Goal: Information Seeking & Learning: Learn about a topic

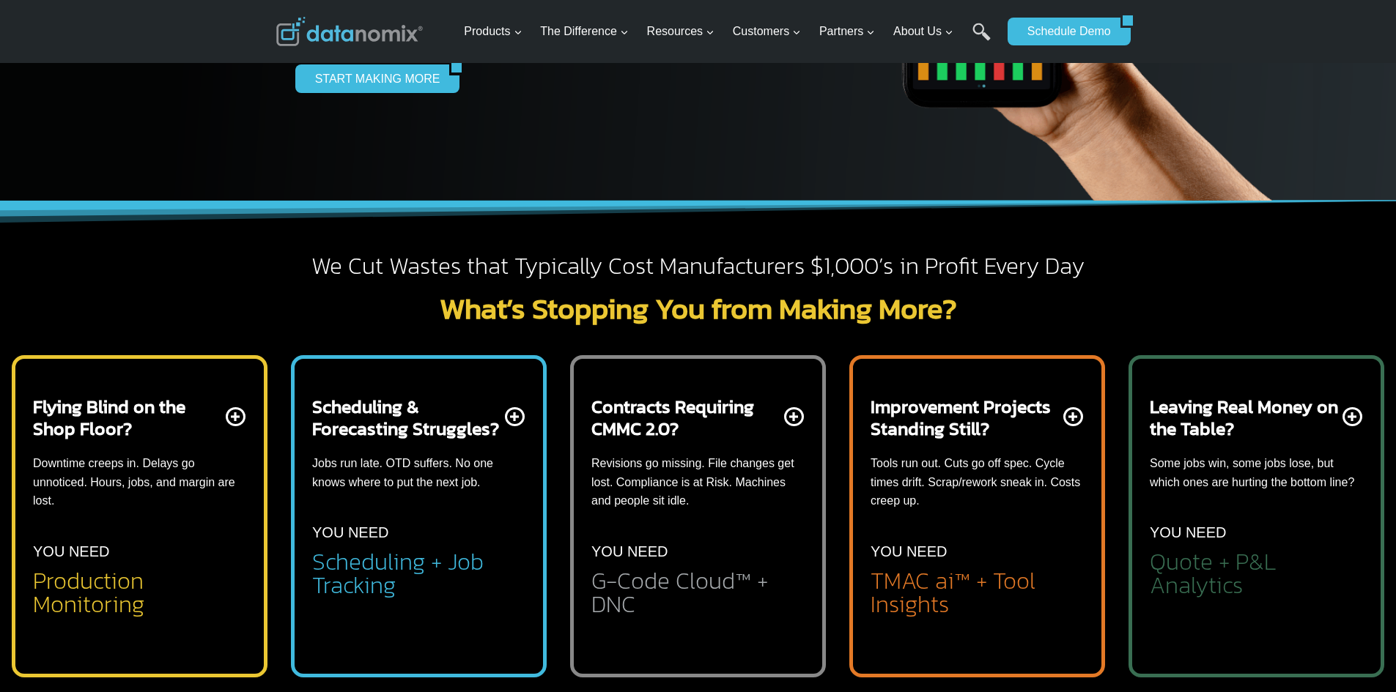
scroll to position [293, 0]
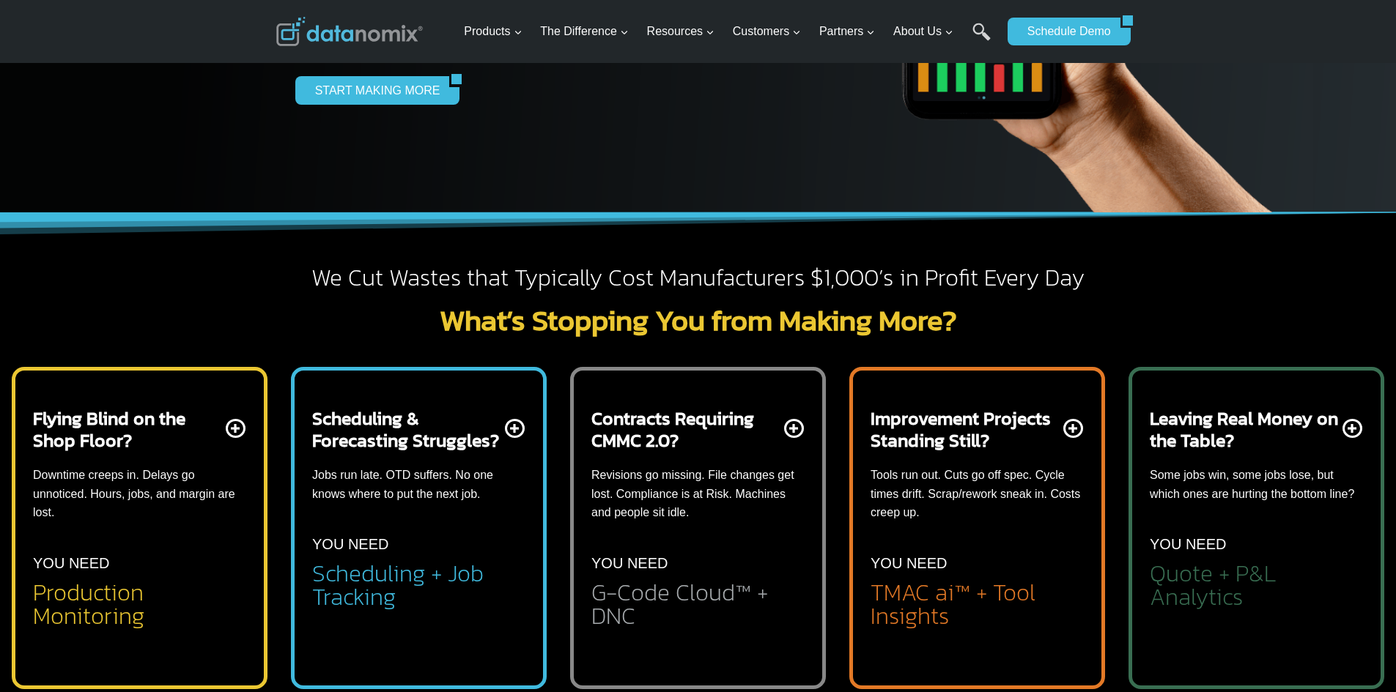
click at [1273, 434] on h2 "Leaving Real Money on the Table?" at bounding box center [1245, 429] width 190 height 44
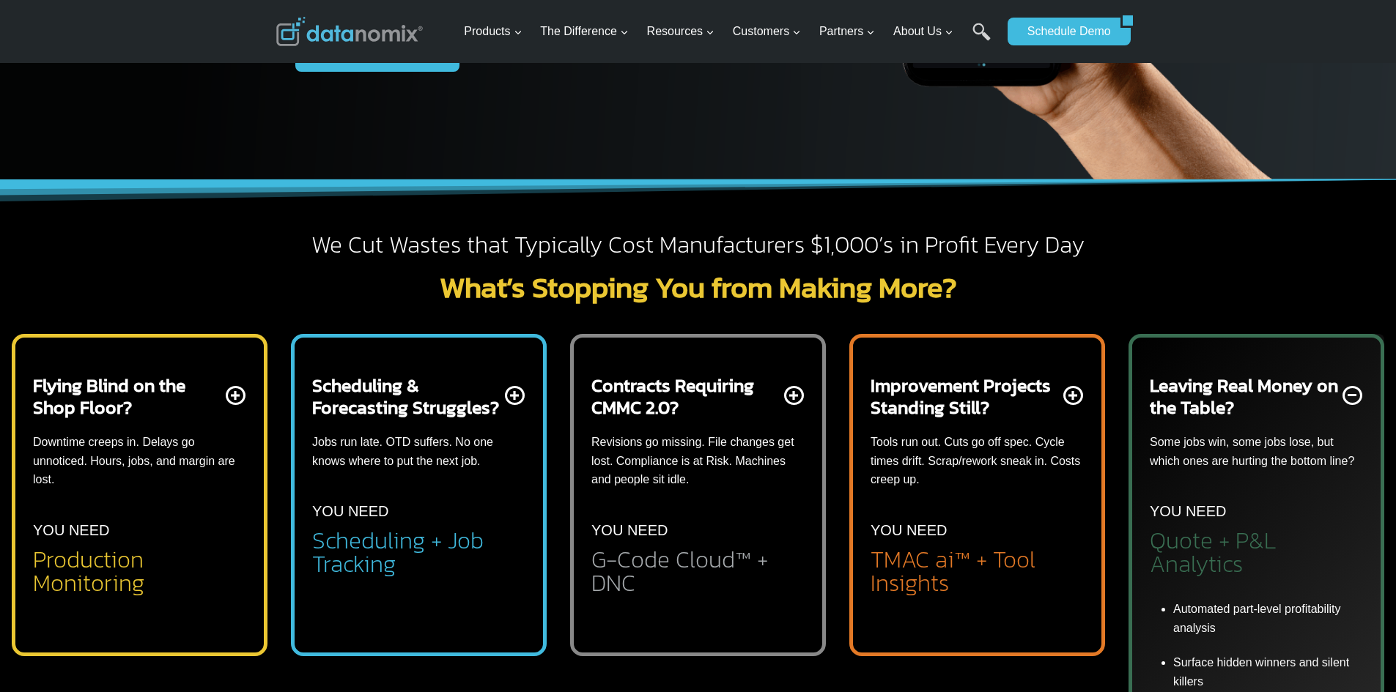
scroll to position [366, 0]
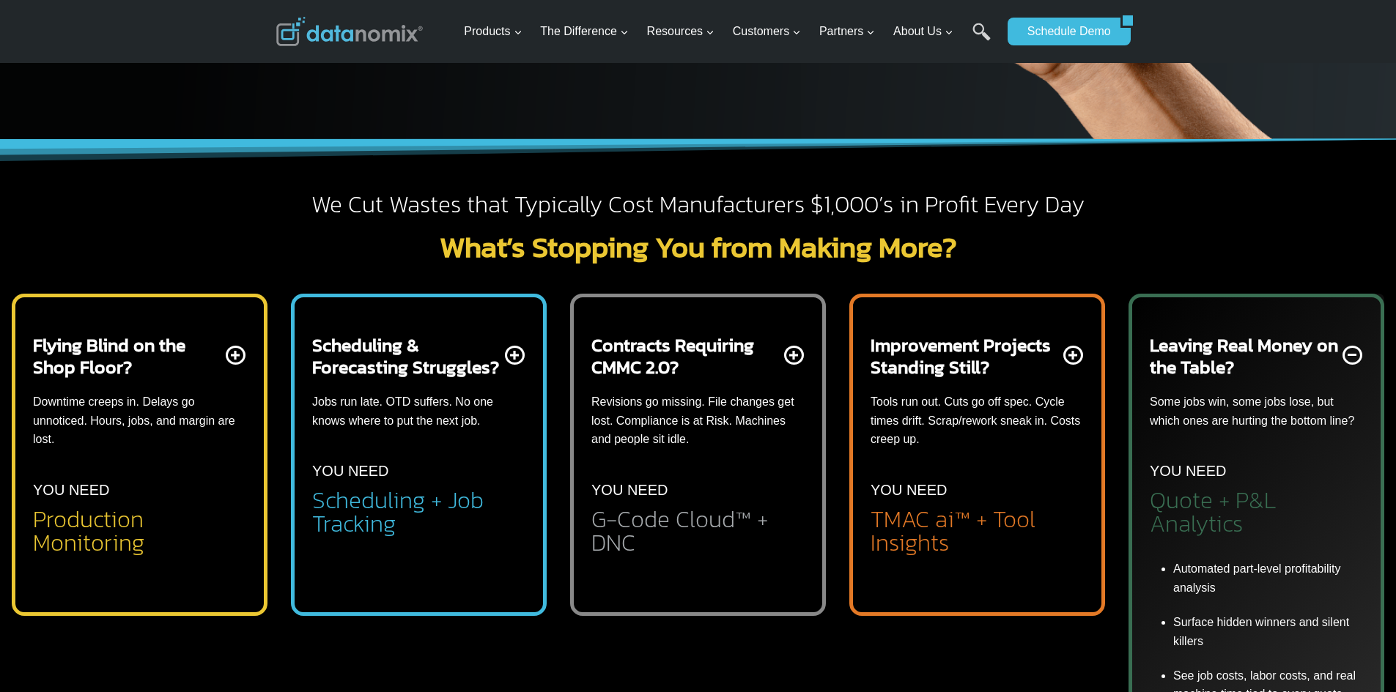
click at [169, 426] on p "Downtime creeps in. Delays go unnoticed. Hours, jobs, and margin are lost." at bounding box center [139, 421] width 213 height 56
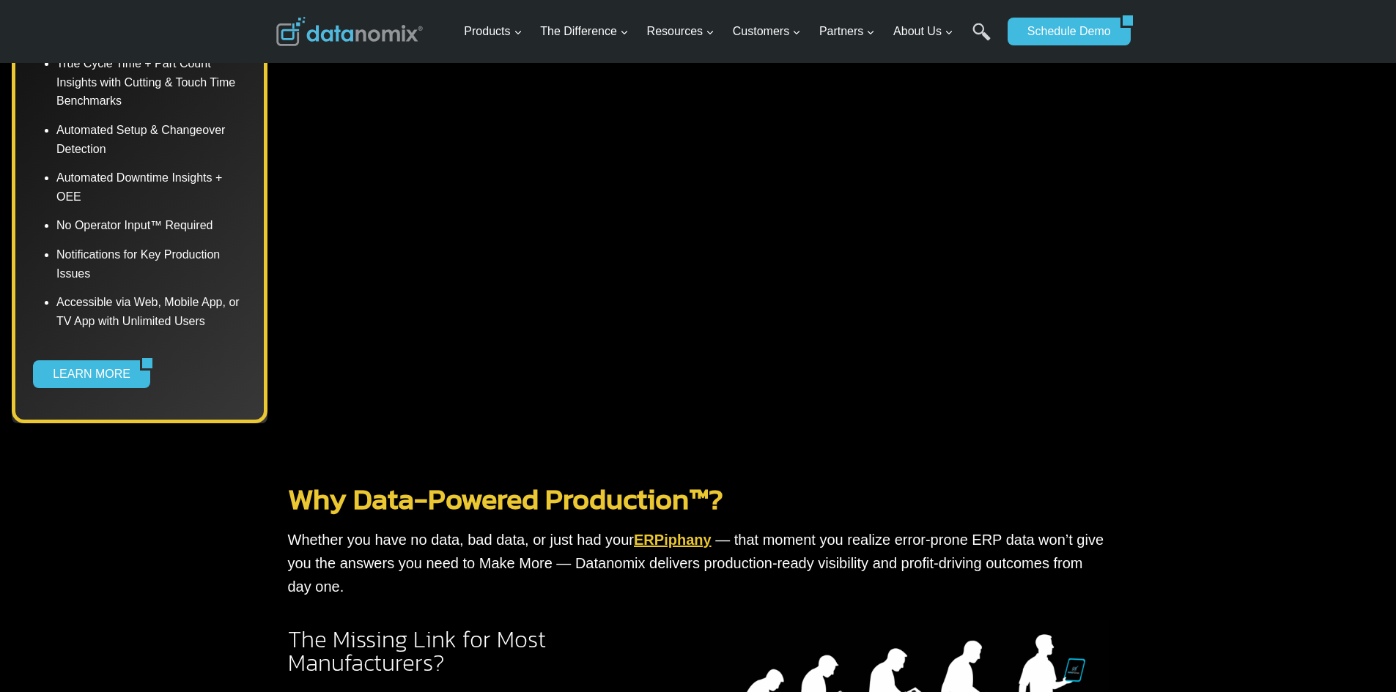
scroll to position [952, 0]
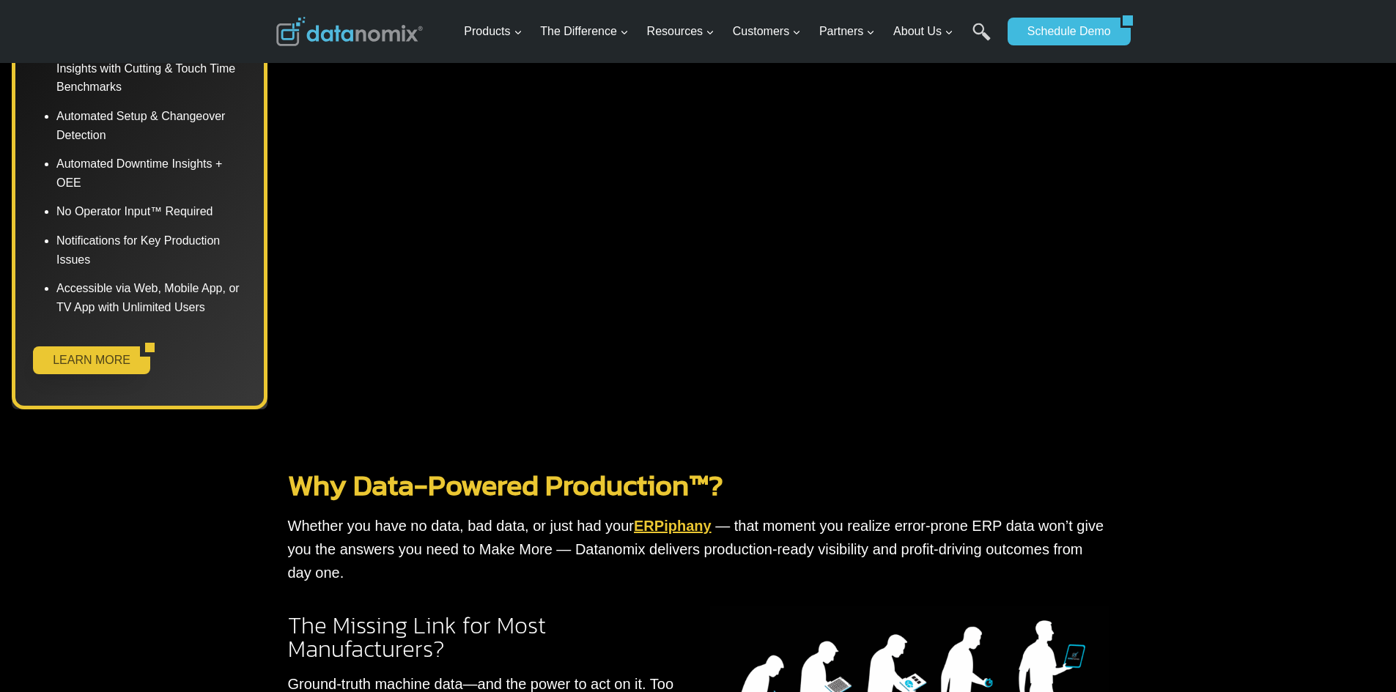
click at [103, 366] on link "LEARN MORE" at bounding box center [86, 361] width 107 height 28
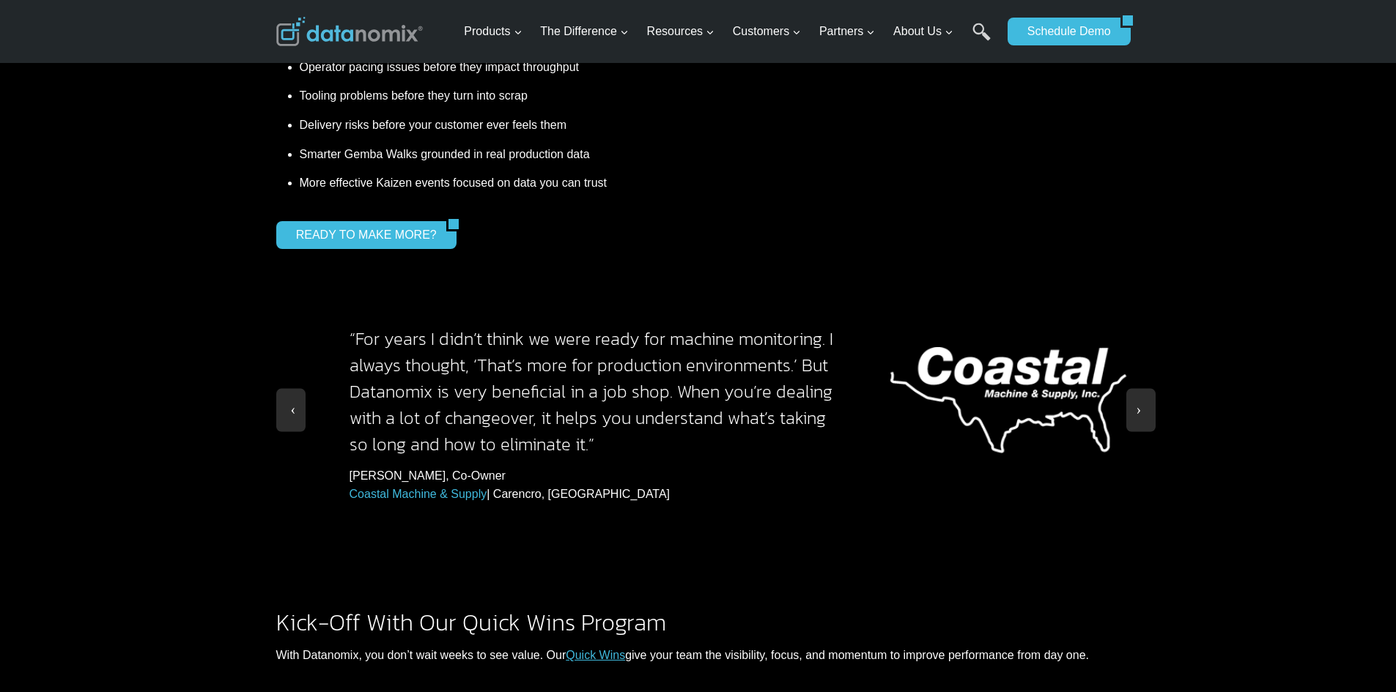
scroll to position [1319, 0]
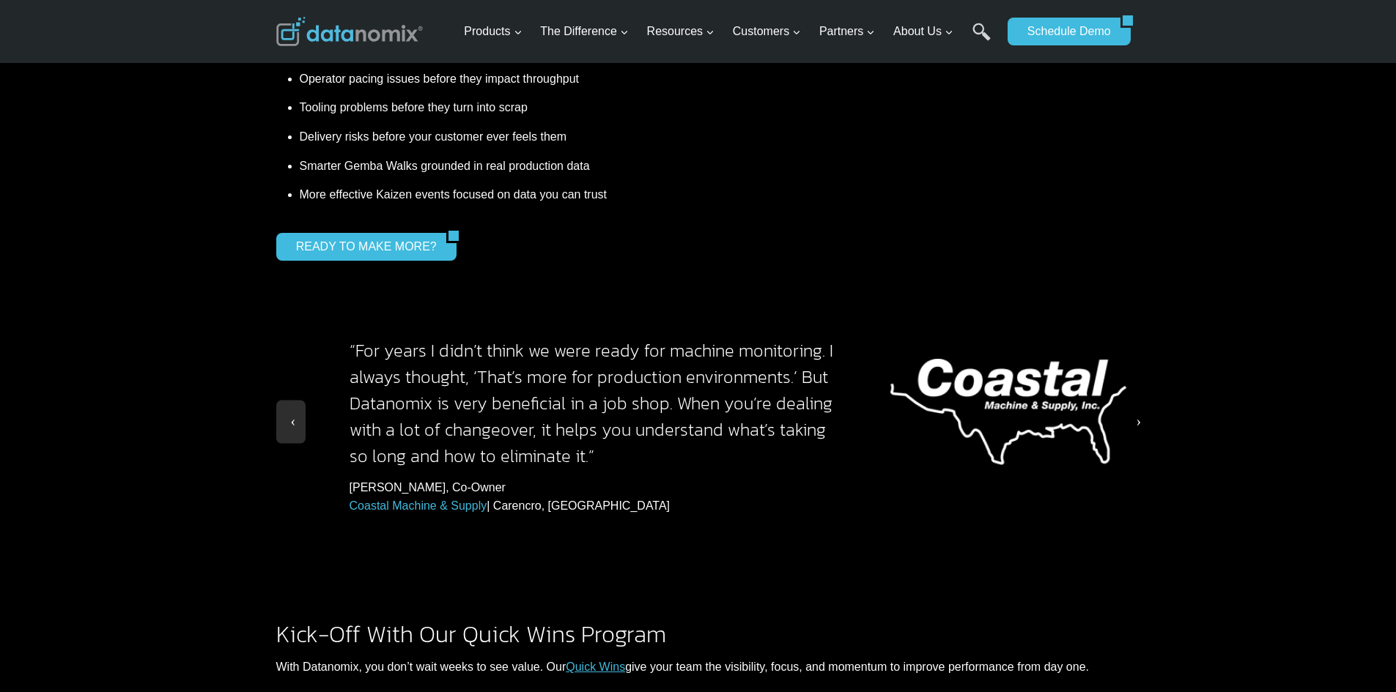
click at [1138, 411] on span at bounding box center [1140, 418] width 15 height 15
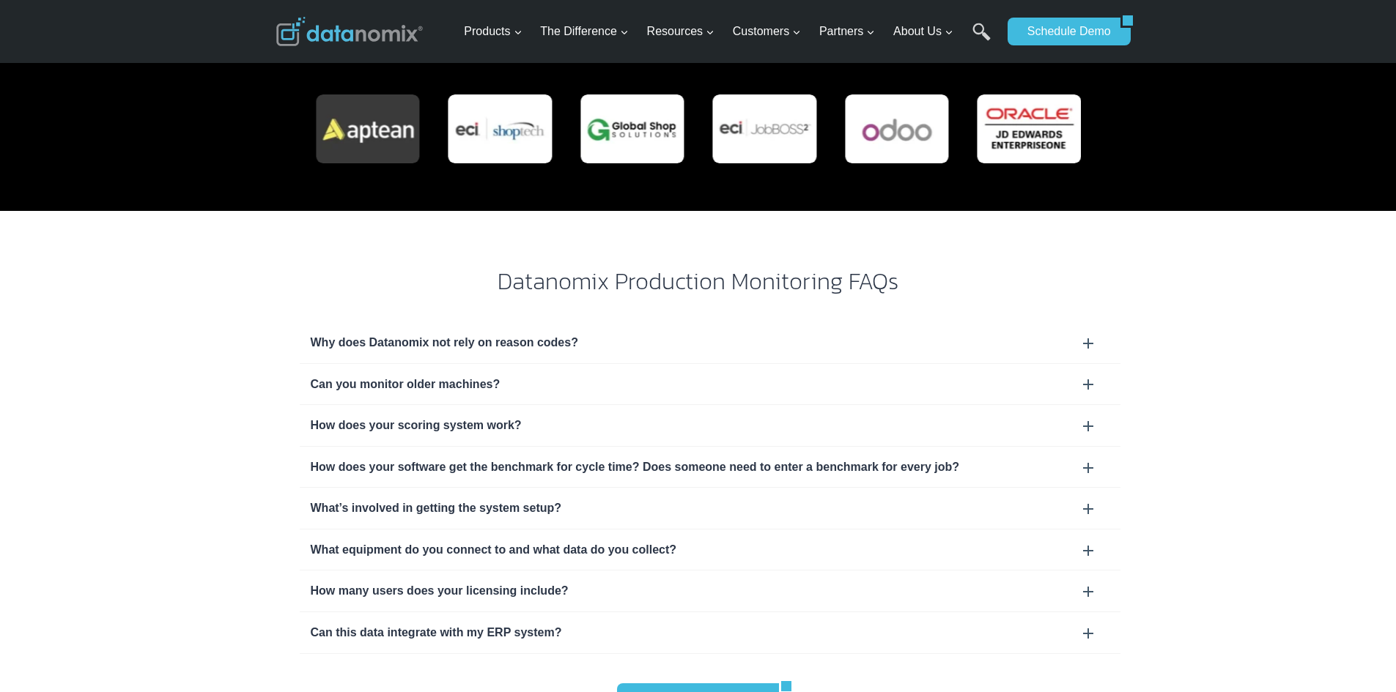
scroll to position [4543, 0]
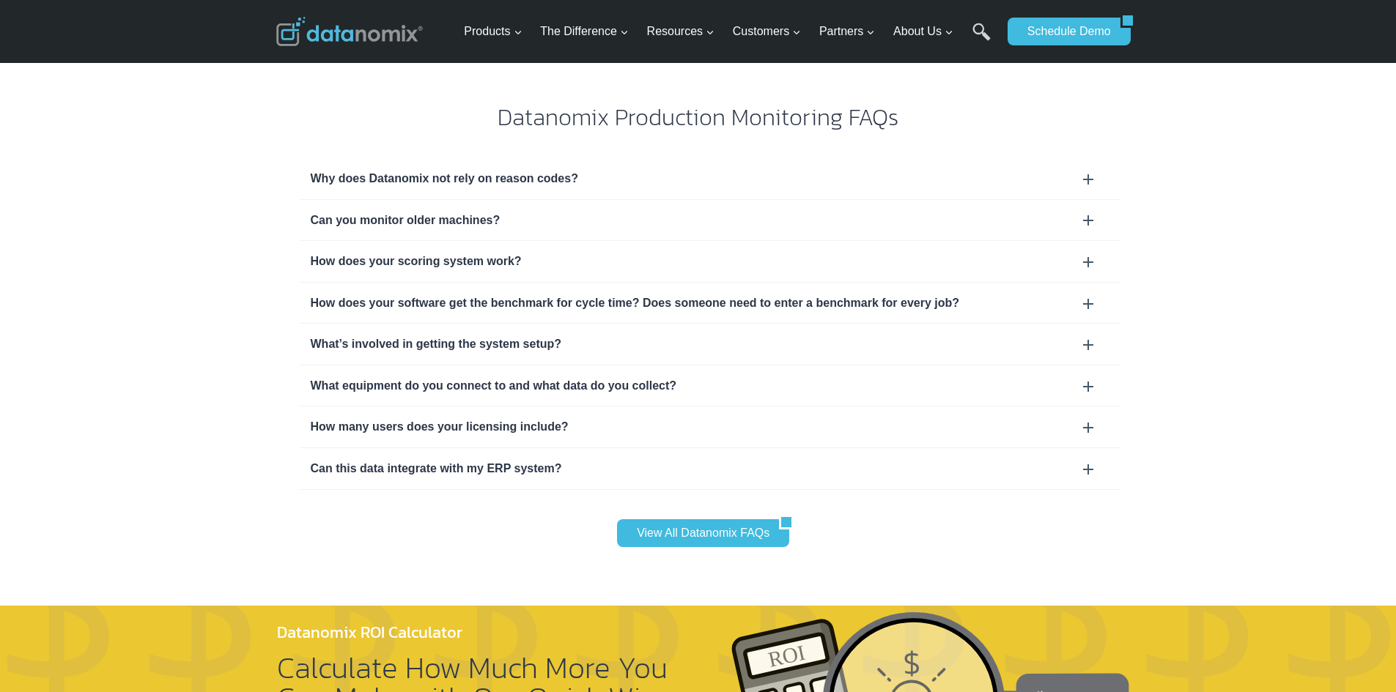
click at [909, 459] on div "Can this data integrate with my ERP system?" at bounding box center [710, 468] width 799 height 19
